Goal: Task Accomplishment & Management: Manage account settings

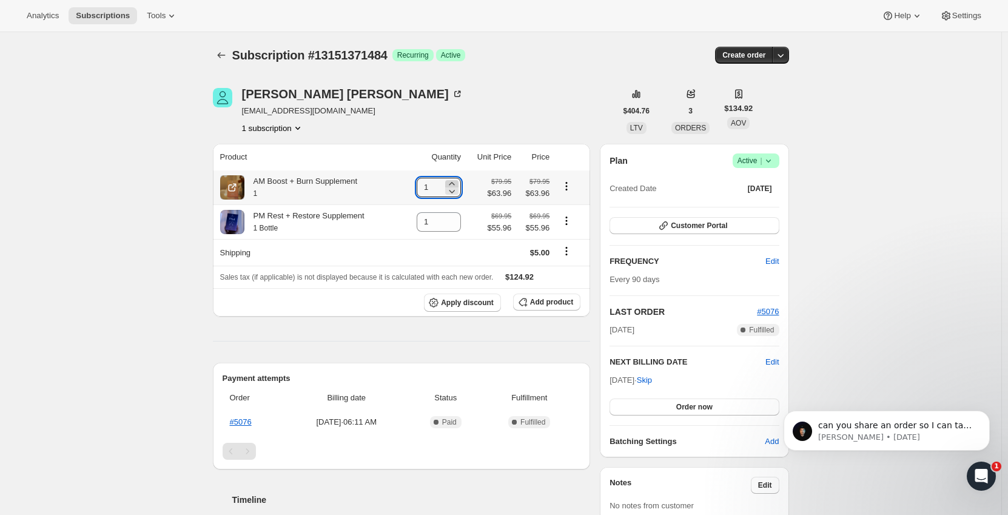
click at [456, 181] on icon at bounding box center [452, 184] width 12 height 12
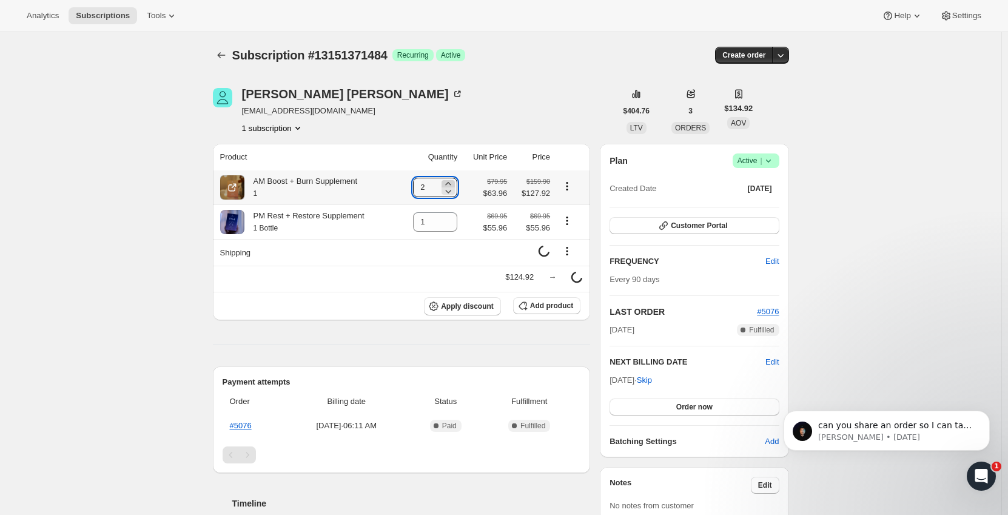
click at [454, 181] on icon at bounding box center [448, 184] width 12 height 12
type input "3"
click at [452, 216] on icon at bounding box center [448, 218] width 12 height 12
click at [452, 226] on icon at bounding box center [448, 226] width 12 height 12
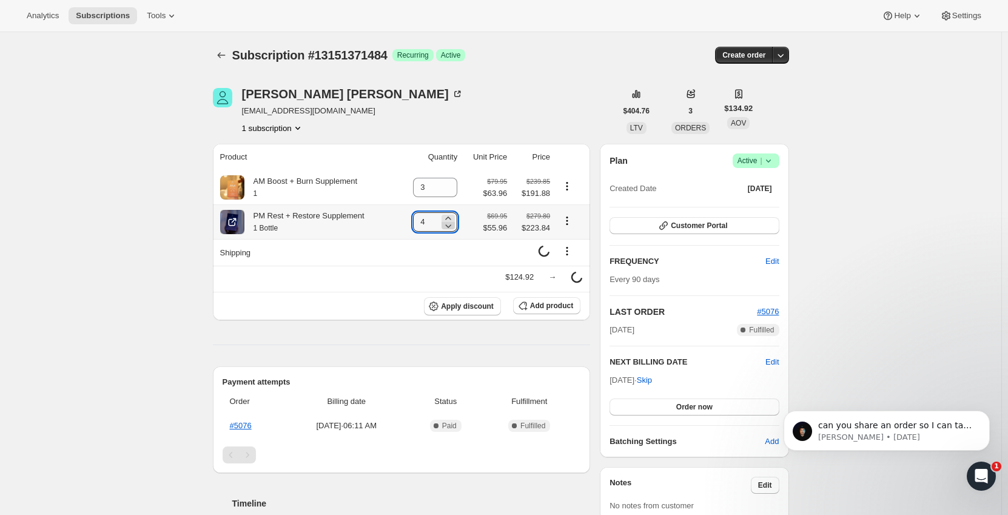
type input "3"
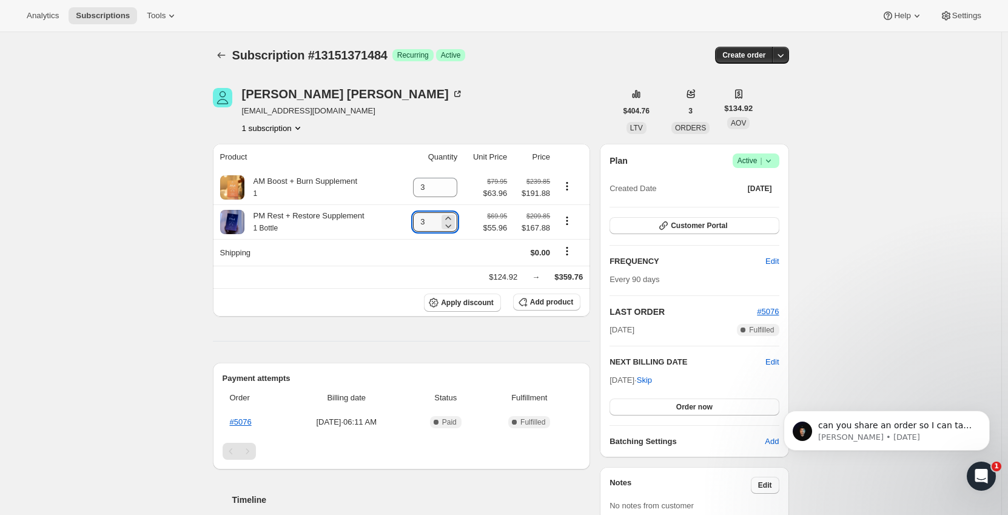
click at [169, 273] on div "Subscription #13151371484. This page is ready Subscription #13151371484 Success…" at bounding box center [500, 436] width 1001 height 809
click at [779, 358] on span "Edit" at bounding box center [771, 362] width 13 height 12
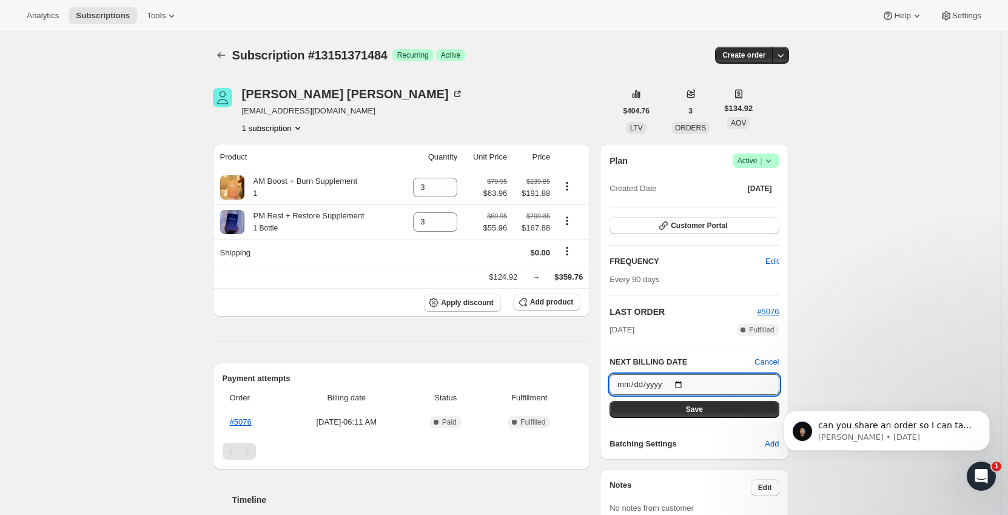
click at [676, 384] on input "[DATE]" at bounding box center [693, 384] width 169 height 21
click at [682, 384] on input "[DATE]" at bounding box center [693, 384] width 169 height 21
type input "[DATE]"
click at [699, 410] on span "Save" at bounding box center [694, 409] width 17 height 10
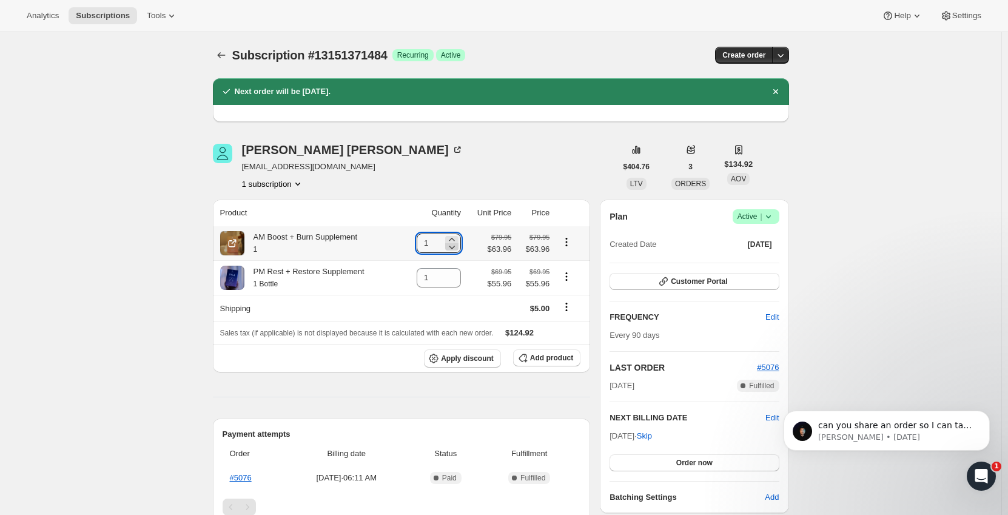
click at [454, 241] on icon at bounding box center [452, 247] width 12 height 12
click at [455, 244] on icon at bounding box center [452, 247] width 12 height 12
click at [455, 247] on icon at bounding box center [452, 247] width 12 height 12
drag, startPoint x: 435, startPoint y: 243, endPoint x: 415, endPoint y: 247, distance: 20.3
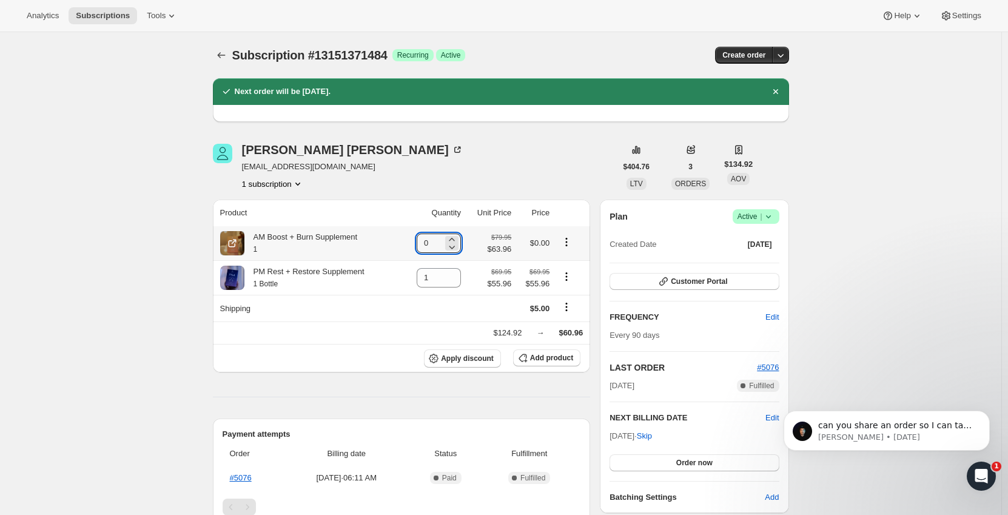
click at [415, 247] on td "0" at bounding box center [432, 243] width 63 height 34
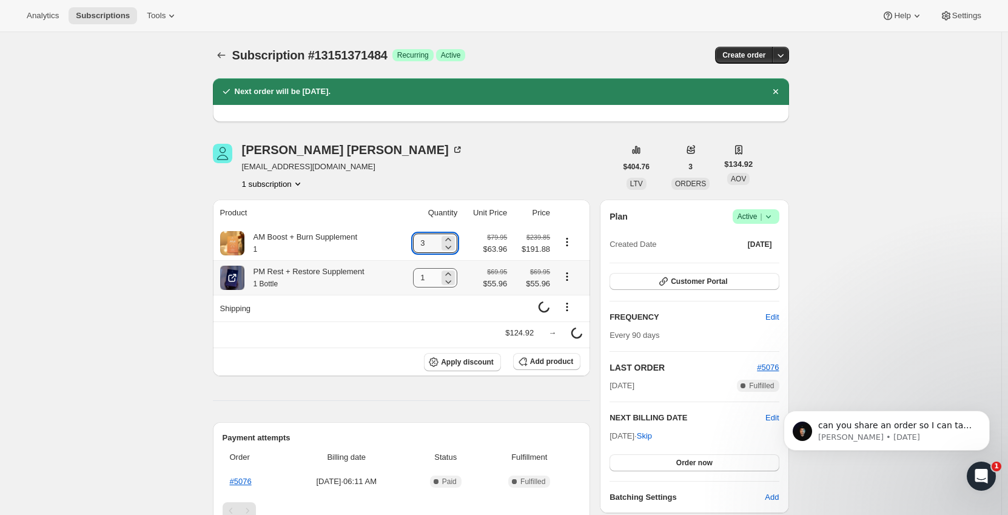
type input "3"
drag, startPoint x: 429, startPoint y: 283, endPoint x: 380, endPoint y: 283, distance: 49.1
click at [380, 283] on tr "PM Rest + Restore Supplement 1 Bottle 1 $69.95 $55.96 $69.95 $55.96" at bounding box center [402, 277] width 378 height 35
type input "3"
click at [543, 169] on div "[PERSON_NAME] [EMAIL_ADDRESS][DOMAIN_NAME] 1 subscription" at bounding box center [414, 167] width 403 height 46
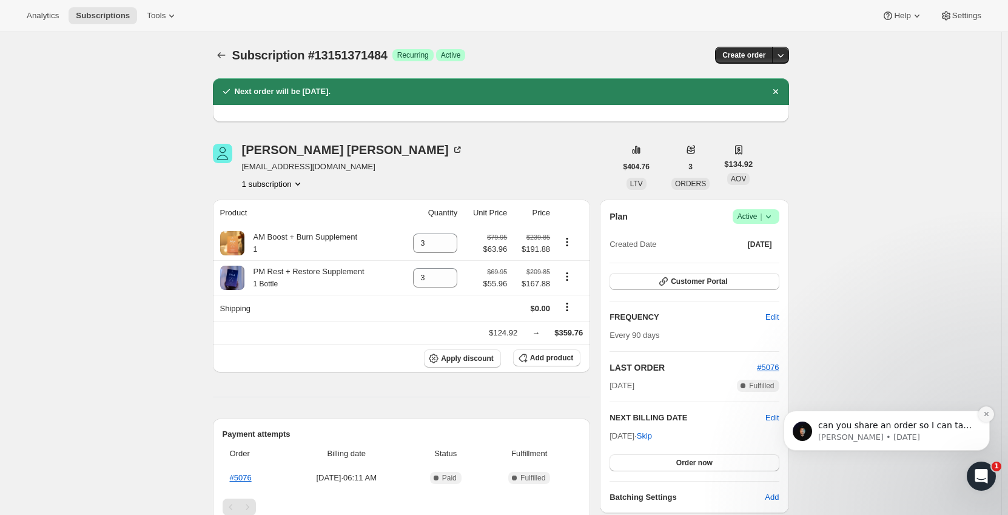
click at [991, 412] on button "Dismiss notification" at bounding box center [986, 414] width 16 height 16
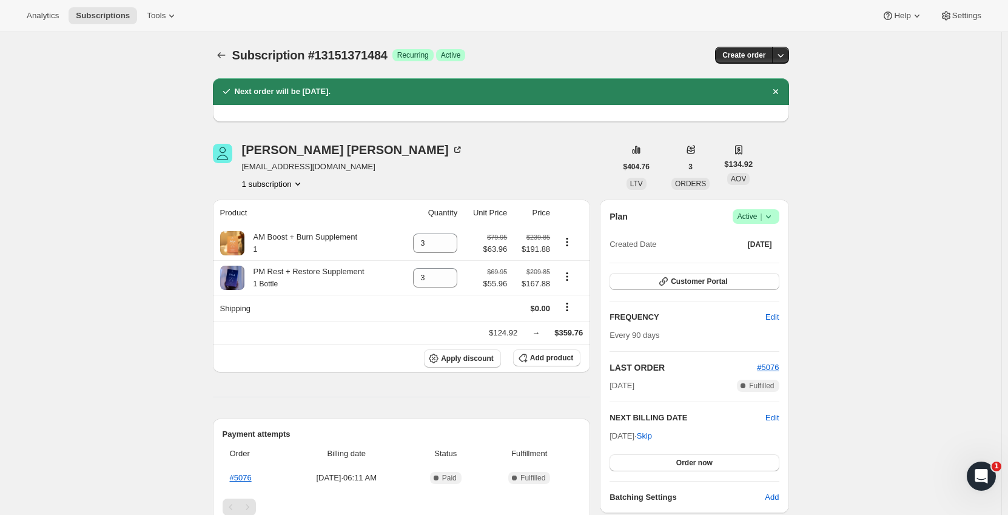
click at [842, 161] on div "Subscription #13151371484. This page is ready Subscription #13151371484 Success…" at bounding box center [500, 464] width 1001 height 865
click at [750, 55] on span "Create order" at bounding box center [743, 55] width 43 height 10
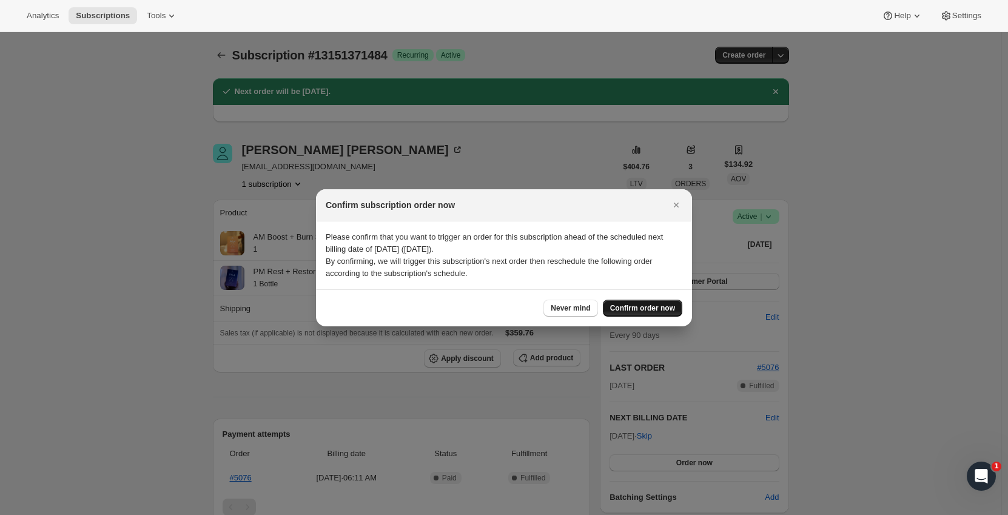
click at [658, 310] on span "Confirm order now" at bounding box center [642, 308] width 65 height 10
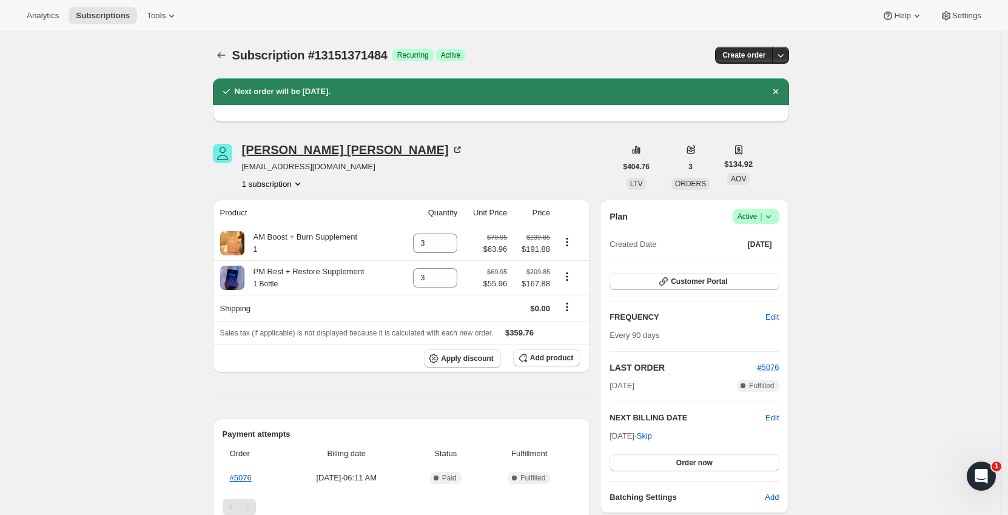
click at [270, 148] on div "[PERSON_NAME]" at bounding box center [352, 150] width 221 height 12
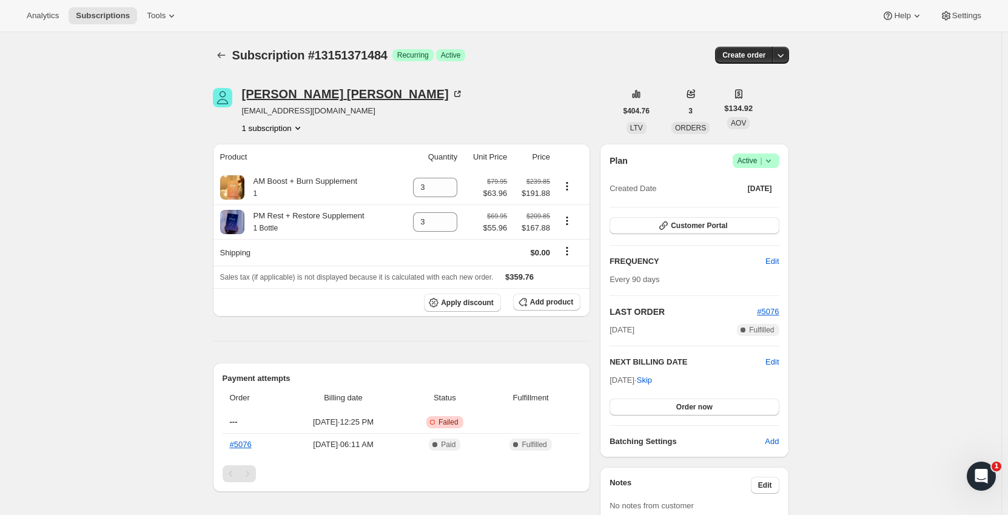
click at [310, 96] on div "[PERSON_NAME]" at bounding box center [352, 94] width 221 height 12
click at [715, 224] on span "Customer Portal" at bounding box center [699, 226] width 56 height 10
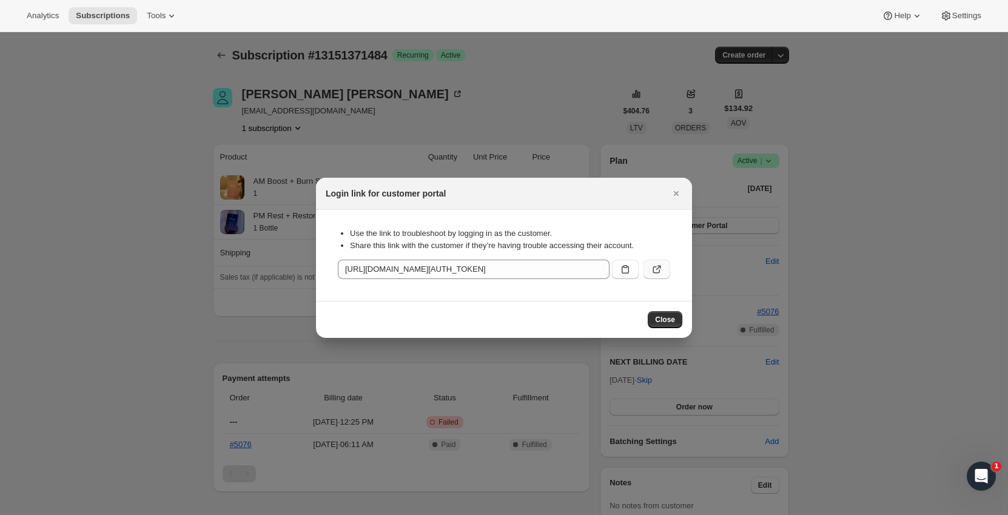
click at [659, 263] on button ":rc3:" at bounding box center [656, 269] width 27 height 19
click at [677, 192] on icon "Close" at bounding box center [676, 193] width 5 height 5
